Goal: Transaction & Acquisition: Purchase product/service

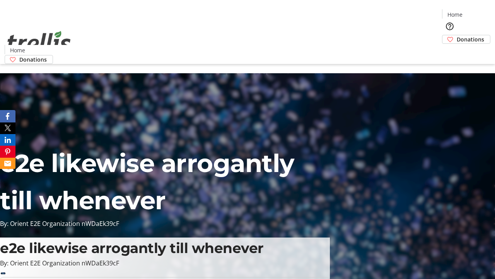
click at [457, 35] on span "Donations" at bounding box center [470, 39] width 27 height 8
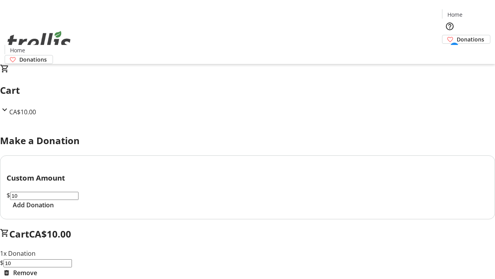
select select "CA"
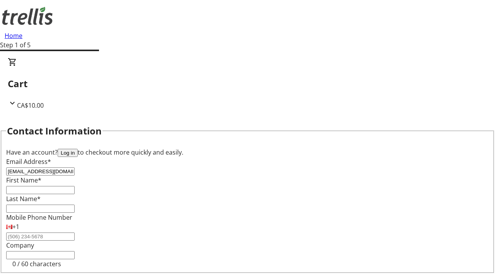
type input "[EMAIL_ADDRESS][DOMAIN_NAME]"
type input "[PERSON_NAME]"
type input "[STREET_ADDRESS][PERSON_NAME]"
type input "Kelowna"
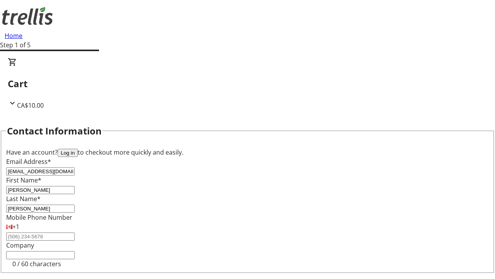
select select "BC"
type input "Kelowna"
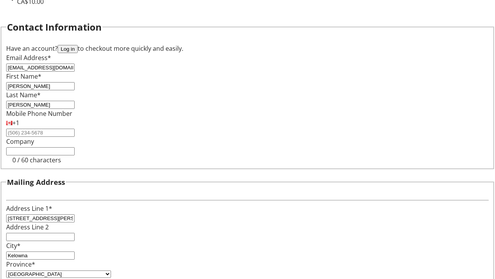
type input "V1Y 0C2"
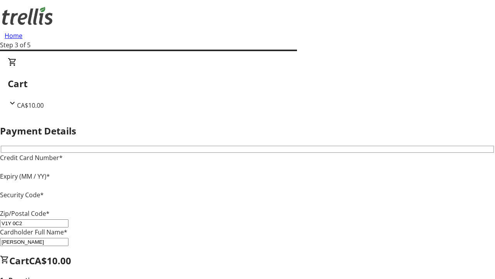
type input "V1Y 0C2"
